Goal: Information Seeking & Learning: Learn about a topic

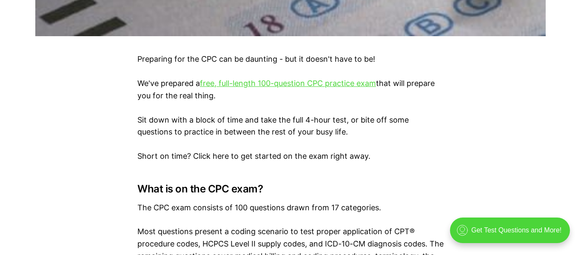
scroll to position [509, 0]
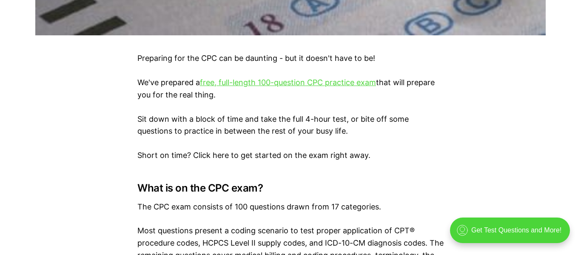
click at [359, 86] on link "free, full-length 100-question CPC practice exam" at bounding box center [288, 82] width 176 height 9
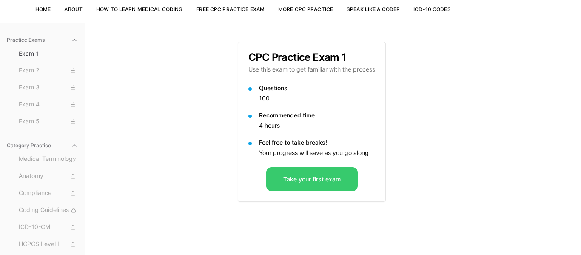
click at [290, 181] on button "Take your first exam" at bounding box center [311, 179] width 91 height 24
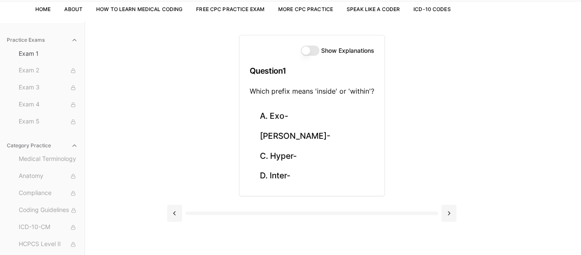
click at [302, 52] on button "Show Explanations" at bounding box center [310, 51] width 19 height 10
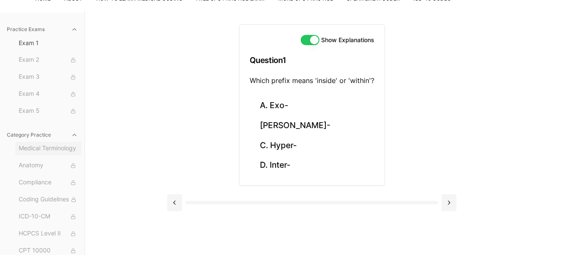
scroll to position [78, 0]
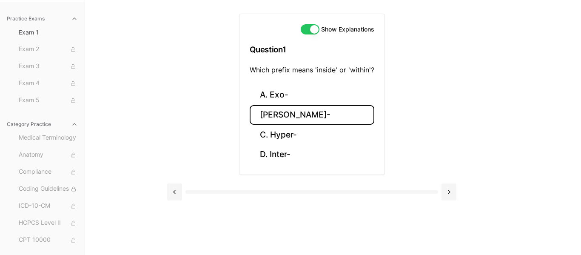
click at [335, 112] on button "B. Endo-" at bounding box center [312, 115] width 125 height 20
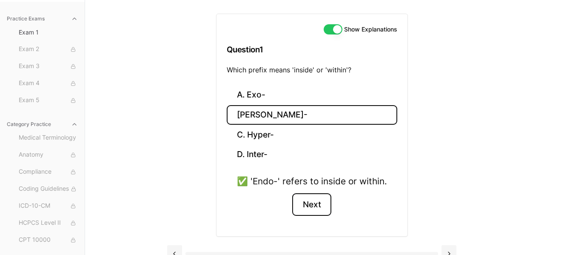
click at [317, 201] on button "Next" at bounding box center [311, 204] width 39 height 23
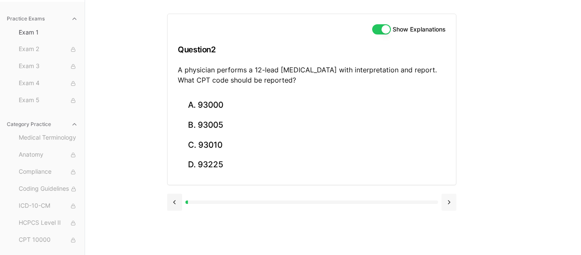
click at [449, 198] on button at bounding box center [449, 202] width 15 height 17
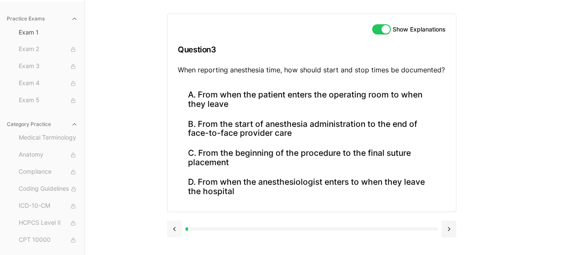
click at [171, 231] on button at bounding box center [174, 228] width 15 height 17
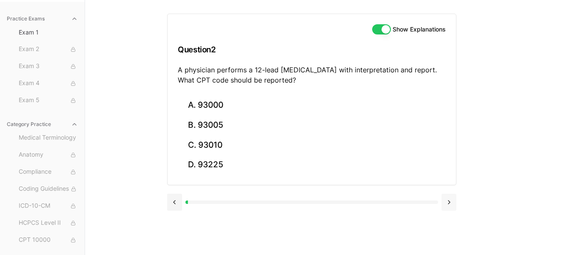
click at [449, 200] on button at bounding box center [449, 202] width 15 height 17
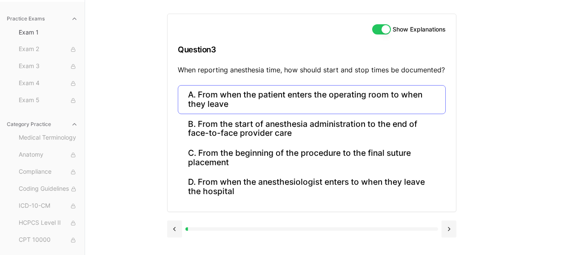
click at [389, 105] on button "A. From when the patient enters the operating room to when they leave" at bounding box center [312, 99] width 268 height 29
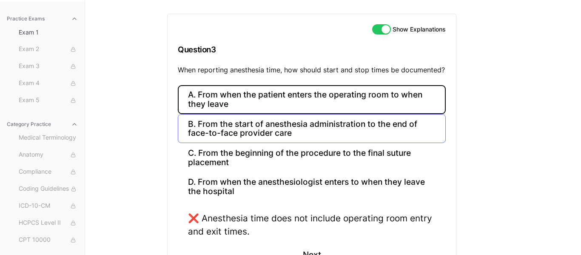
scroll to position [143, 0]
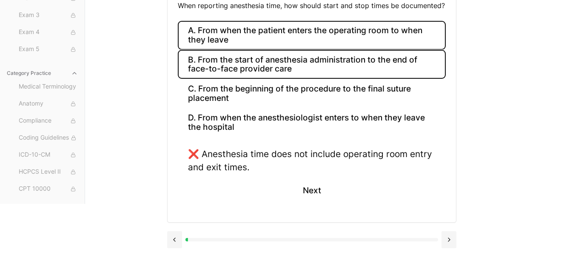
click at [343, 71] on button "B. From the start of anesthesia administration to the end of face-to-face provi…" at bounding box center [312, 64] width 268 height 29
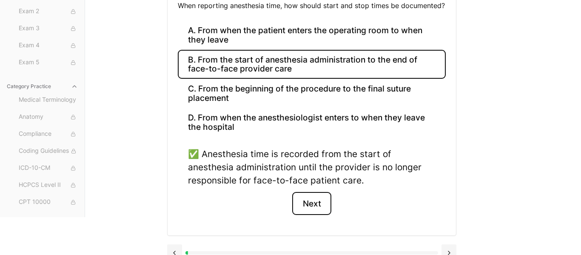
click at [311, 200] on button "Next" at bounding box center [311, 203] width 39 height 23
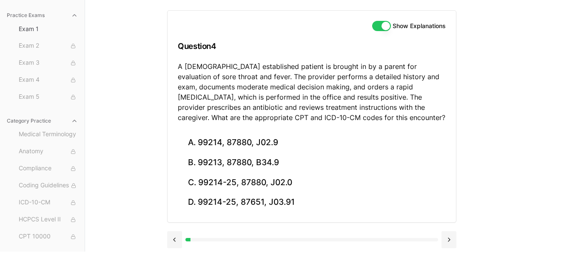
scroll to position [82, 0]
click at [449, 237] on button at bounding box center [449, 239] width 15 height 17
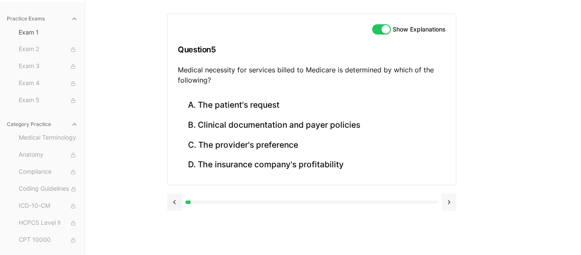
scroll to position [78, 0]
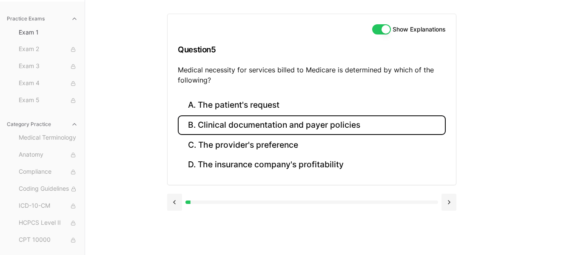
click at [315, 129] on button "B. Clinical documentation and payer policies" at bounding box center [312, 125] width 268 height 20
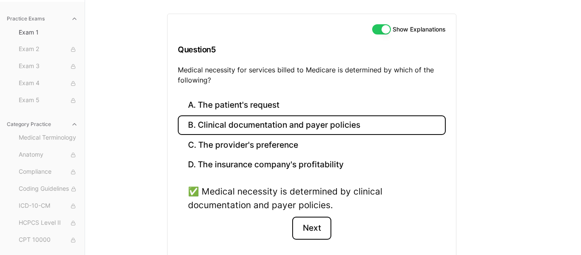
click at [311, 220] on button "Next" at bounding box center [311, 228] width 39 height 23
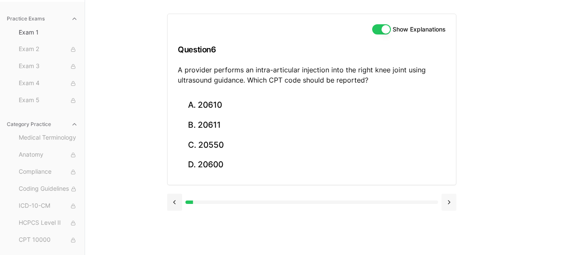
click at [451, 199] on button at bounding box center [449, 202] width 15 height 17
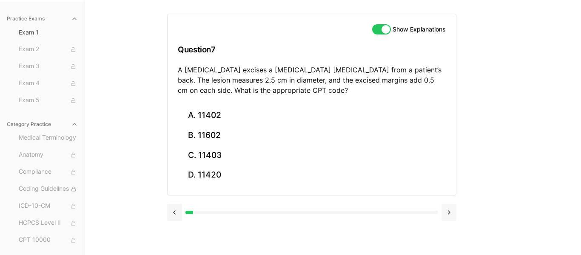
click at [449, 217] on button at bounding box center [449, 212] width 15 height 17
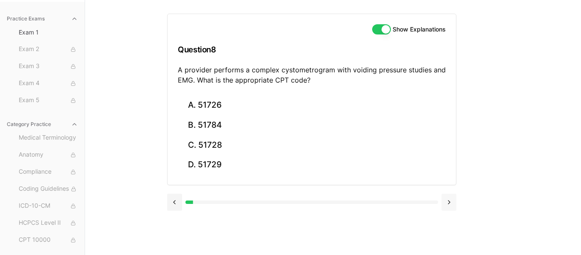
click at [451, 206] on button at bounding box center [449, 202] width 15 height 17
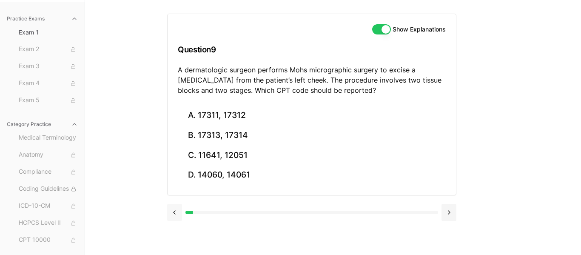
click at [174, 212] on button at bounding box center [174, 212] width 15 height 17
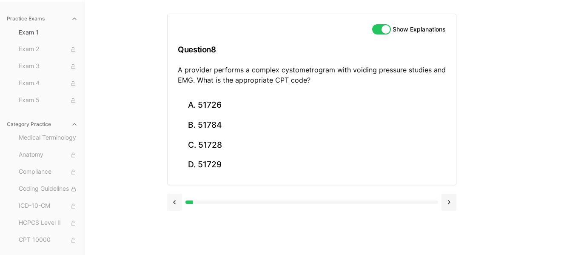
click at [174, 212] on div at bounding box center [311, 201] width 289 height 32
click at [173, 202] on button at bounding box center [174, 202] width 15 height 17
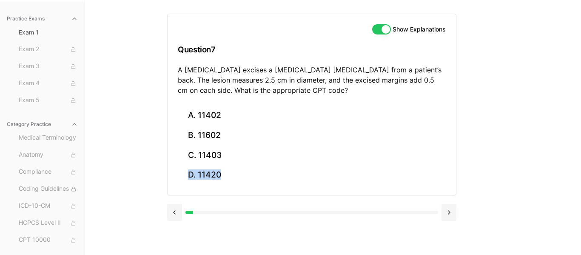
click at [173, 202] on div at bounding box center [311, 211] width 289 height 32
